Goal: Task Accomplishment & Management: Use online tool/utility

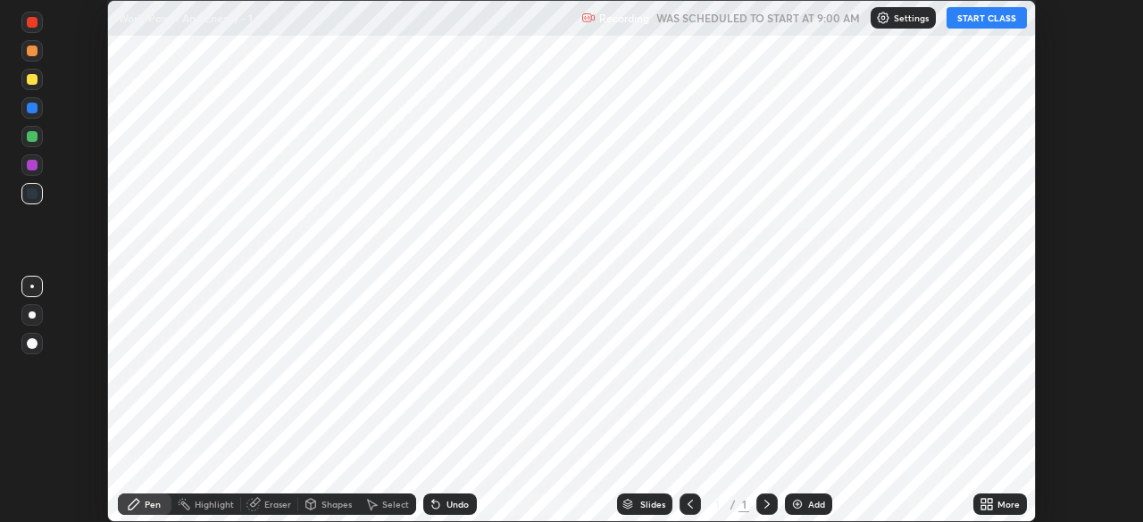
scroll to position [522, 1142]
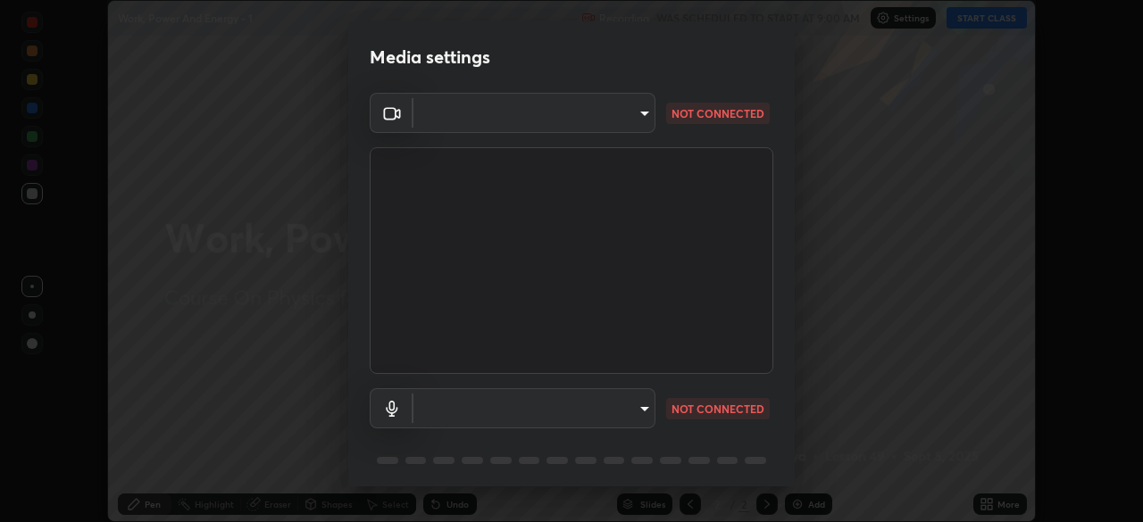
type input "e5f32b9a37d83756d2696e8423a1893a7de7eefef83412cf73fe4da3c4688103"
type input "ae0975cef7388746c2778fd6dc2b00d9a595315052e87b14b0d2850c1354851c"
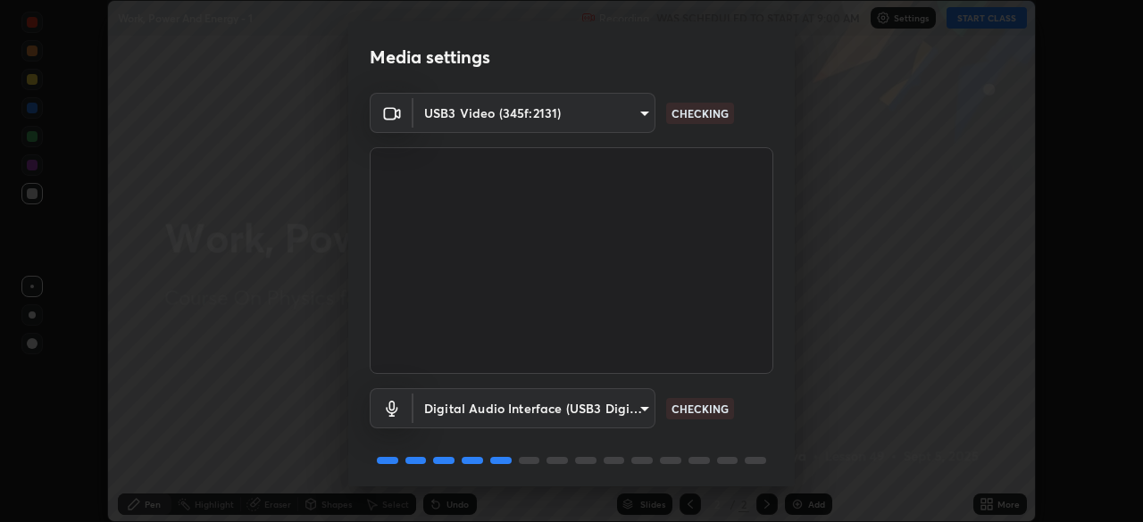
scroll to position [63, 0]
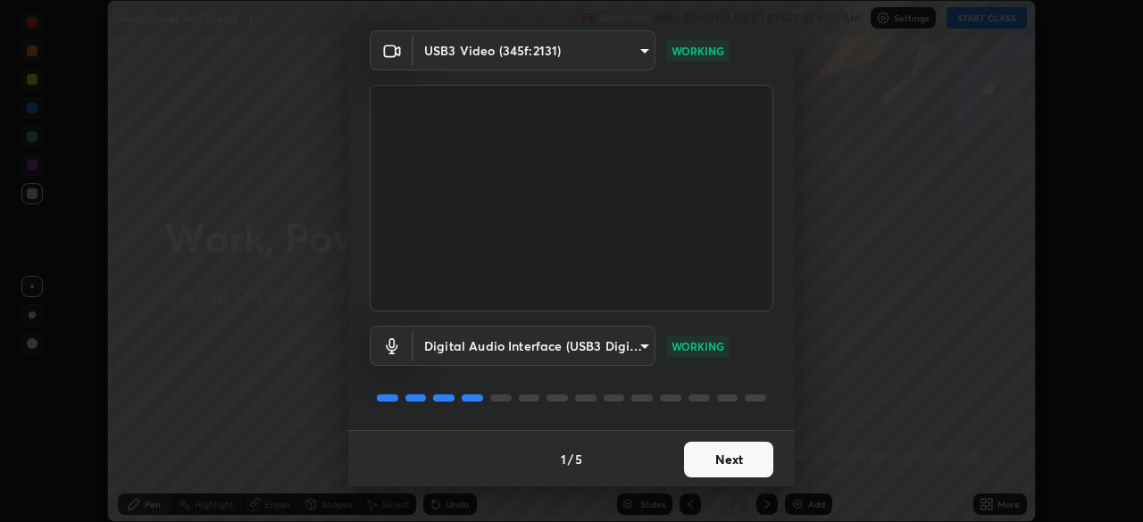
click at [739, 455] on button "Next" at bounding box center [728, 460] width 89 height 36
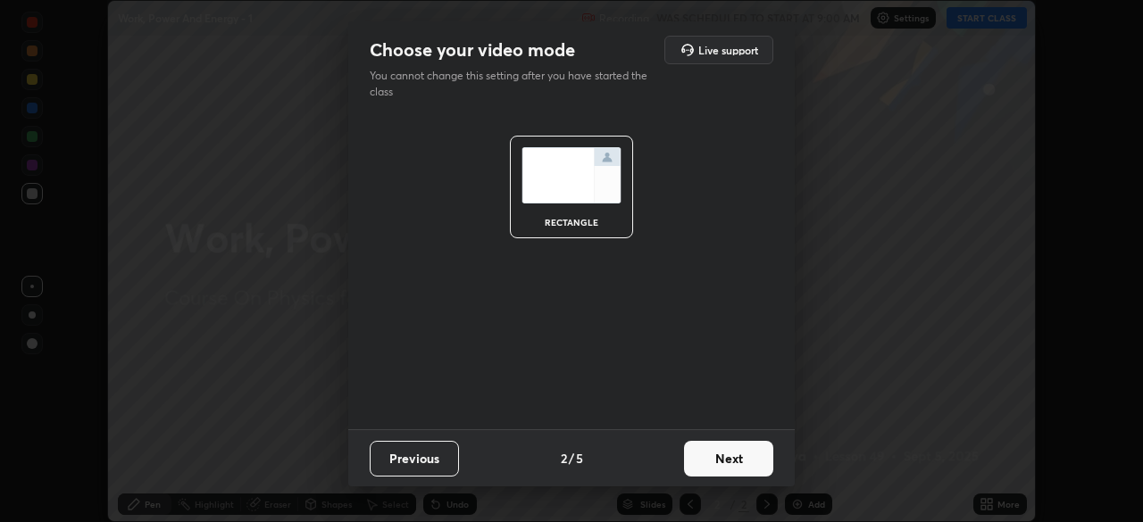
scroll to position [0, 0]
click at [745, 457] on button "Next" at bounding box center [728, 459] width 89 height 36
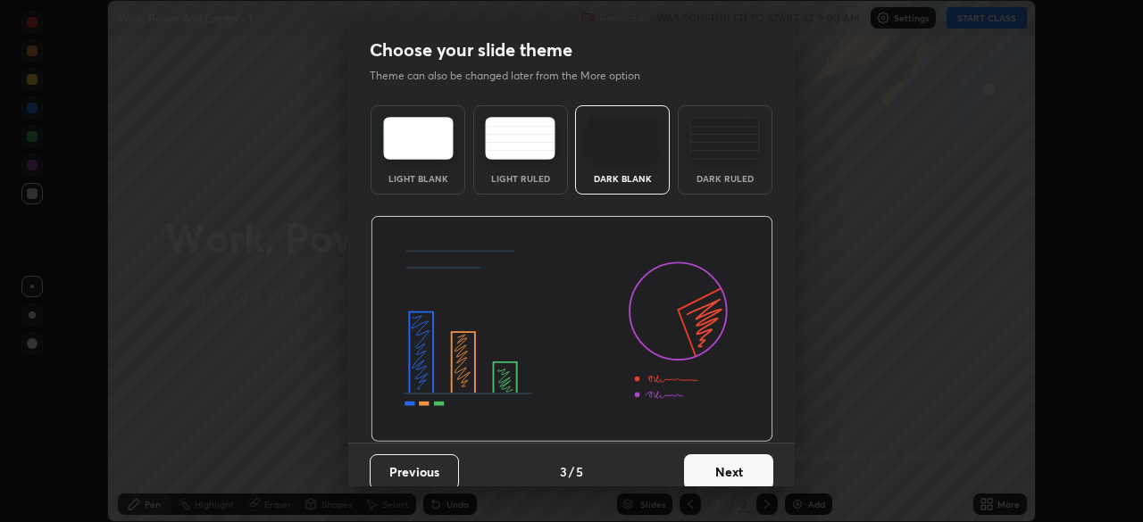
click at [754, 457] on button "Next" at bounding box center [728, 472] width 89 height 36
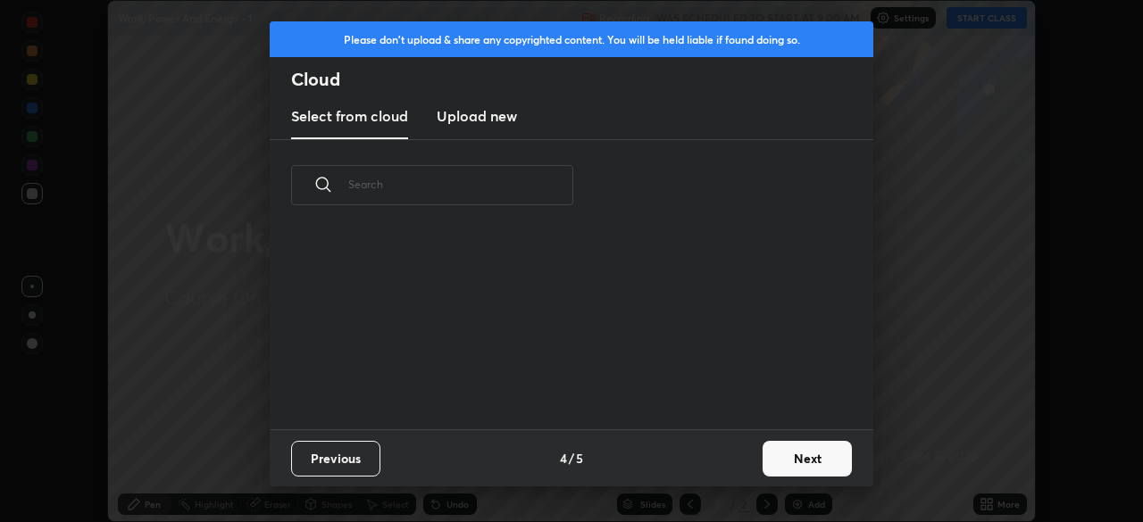
click at [763, 463] on button "Next" at bounding box center [807, 459] width 89 height 36
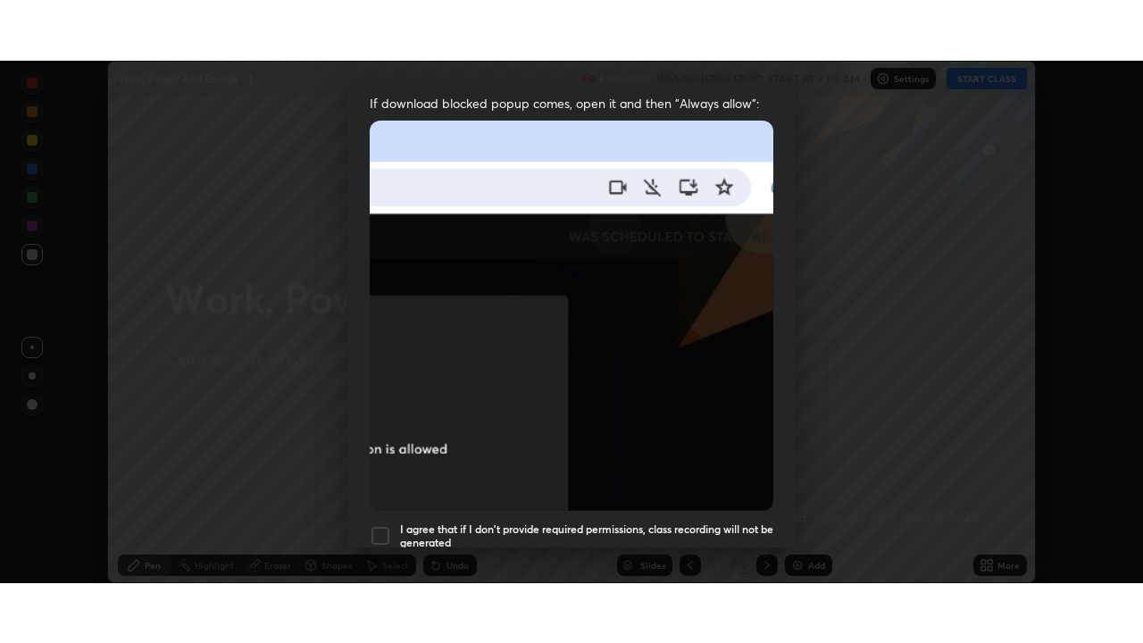
scroll to position [427, 0]
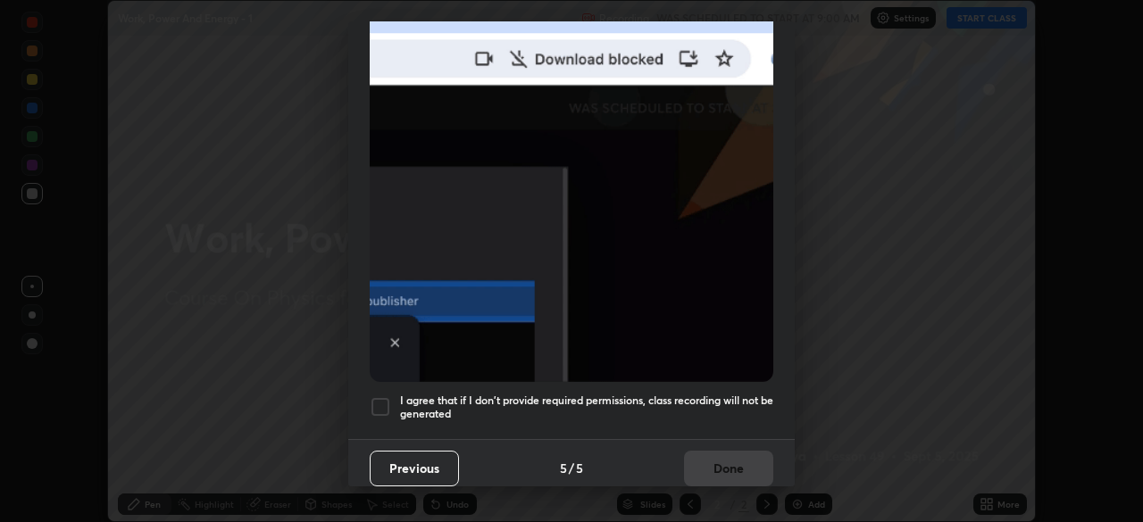
click at [577, 401] on h5 "I agree that if I don't provide required permissions, class recording will not …" at bounding box center [586, 408] width 373 height 28
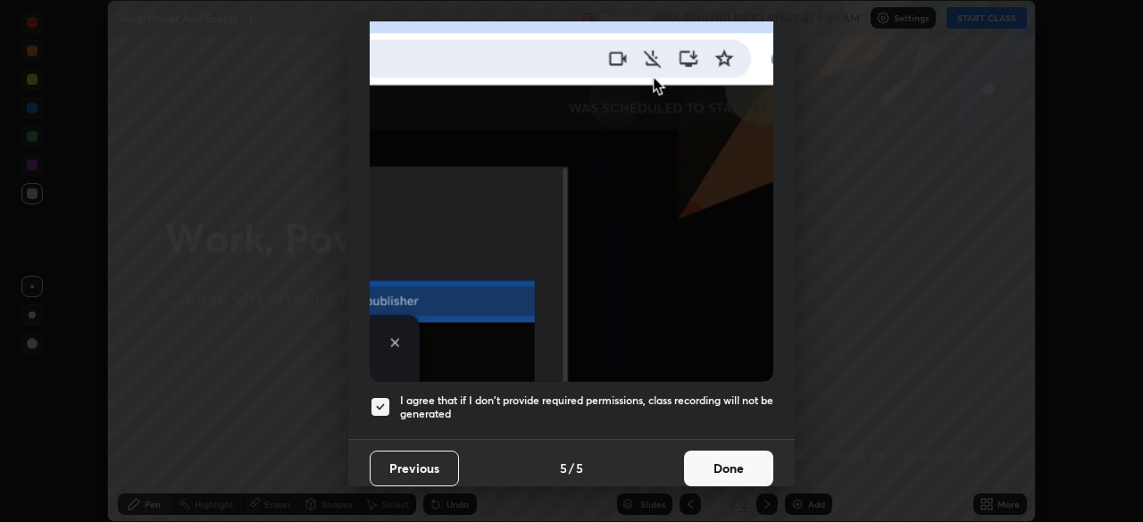
click at [700, 461] on button "Done" at bounding box center [728, 469] width 89 height 36
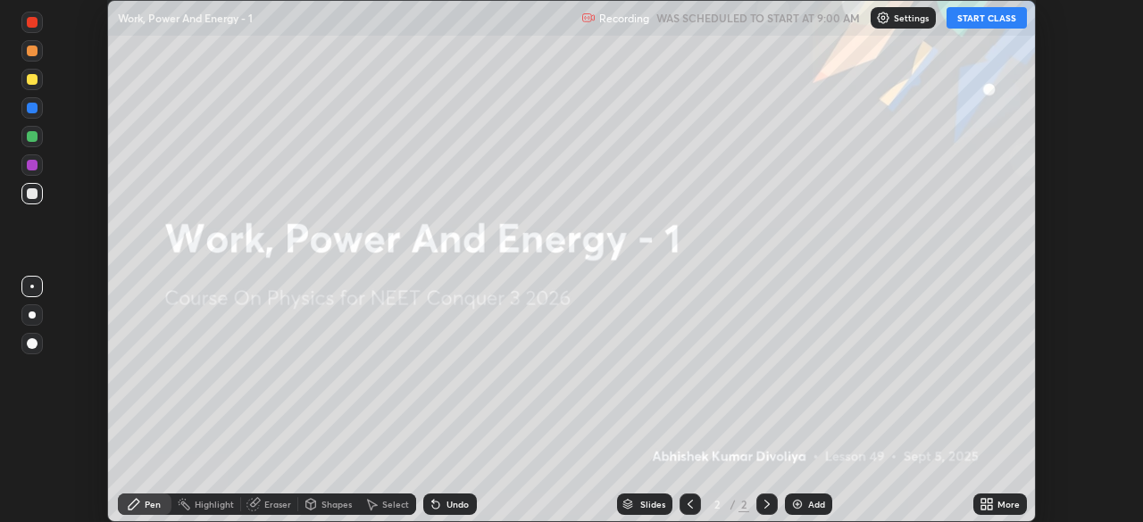
click at [982, 501] on icon at bounding box center [983, 501] width 4 height 4
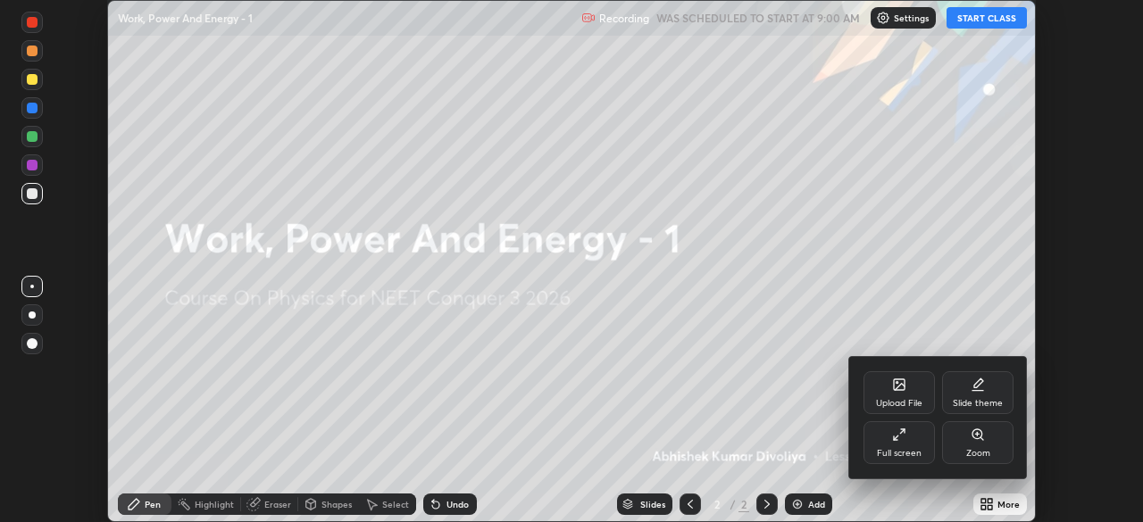
click at [904, 445] on div "Full screen" at bounding box center [898, 442] width 71 height 43
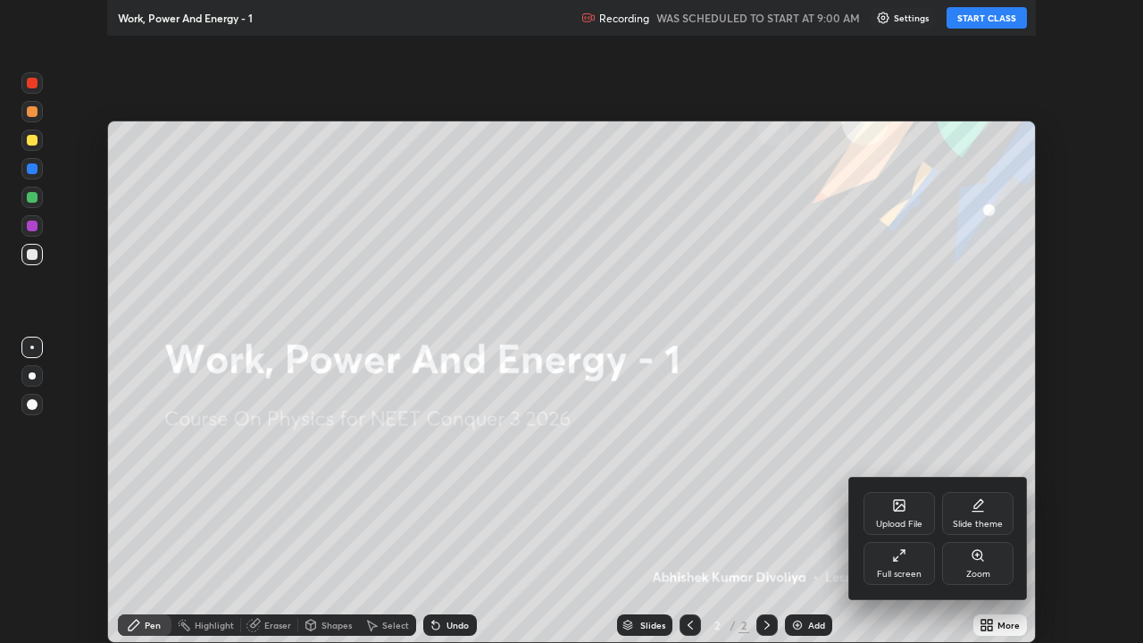
scroll to position [643, 1143]
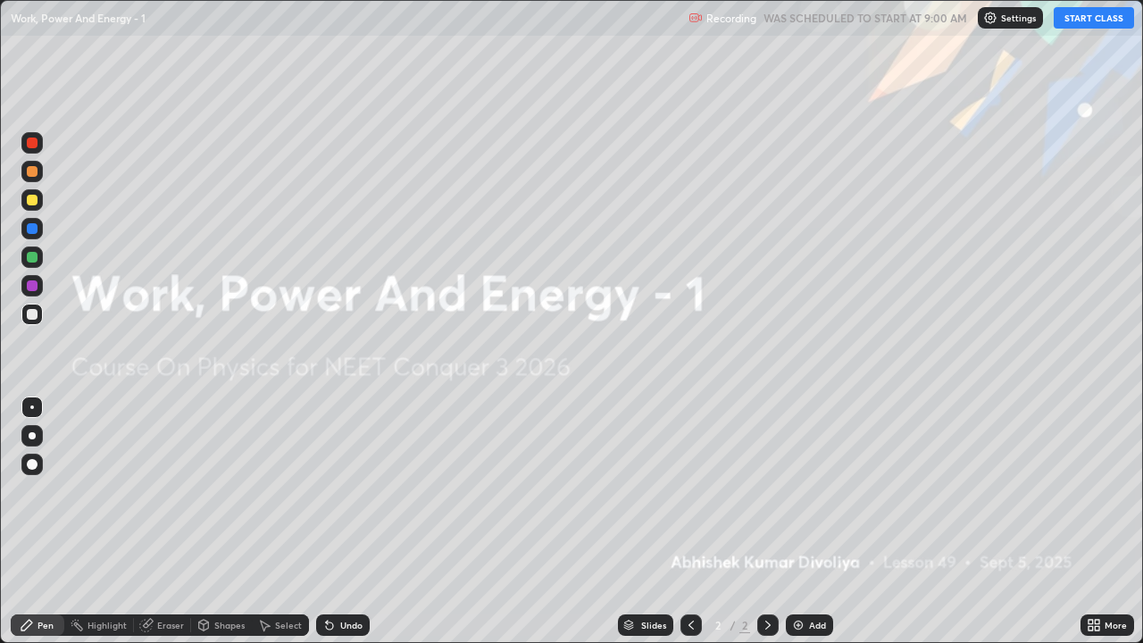
click at [1079, 8] on button "START CLASS" at bounding box center [1094, 17] width 80 height 21
click at [796, 521] on img at bounding box center [798, 625] width 14 height 14
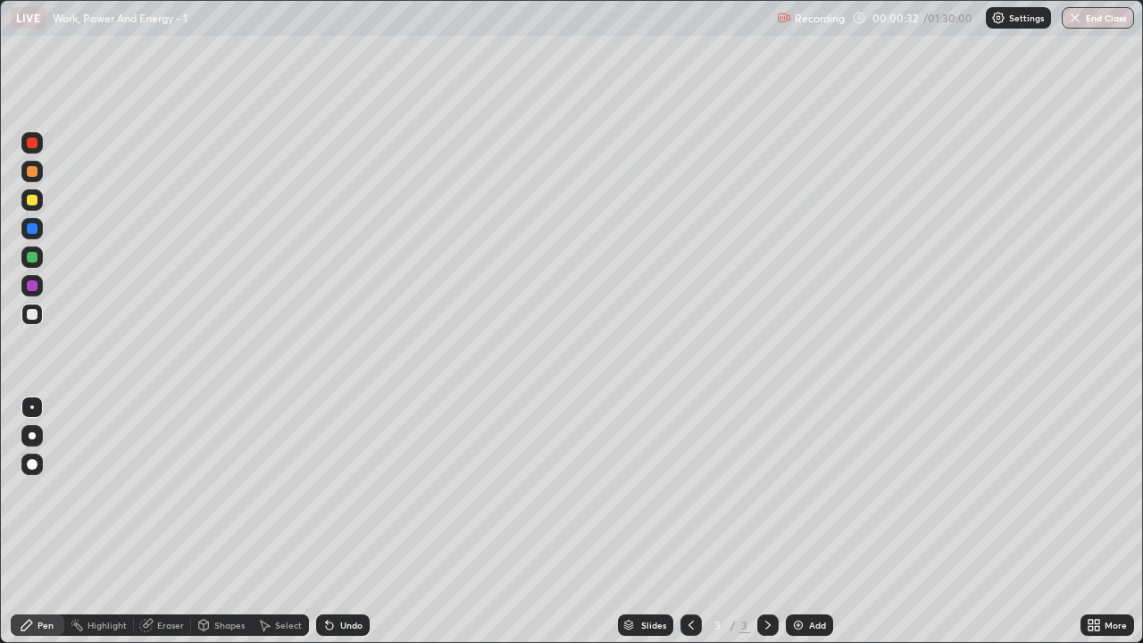
click at [34, 466] on div at bounding box center [32, 464] width 11 height 11
